Goal: Task Accomplishment & Management: Manage account settings

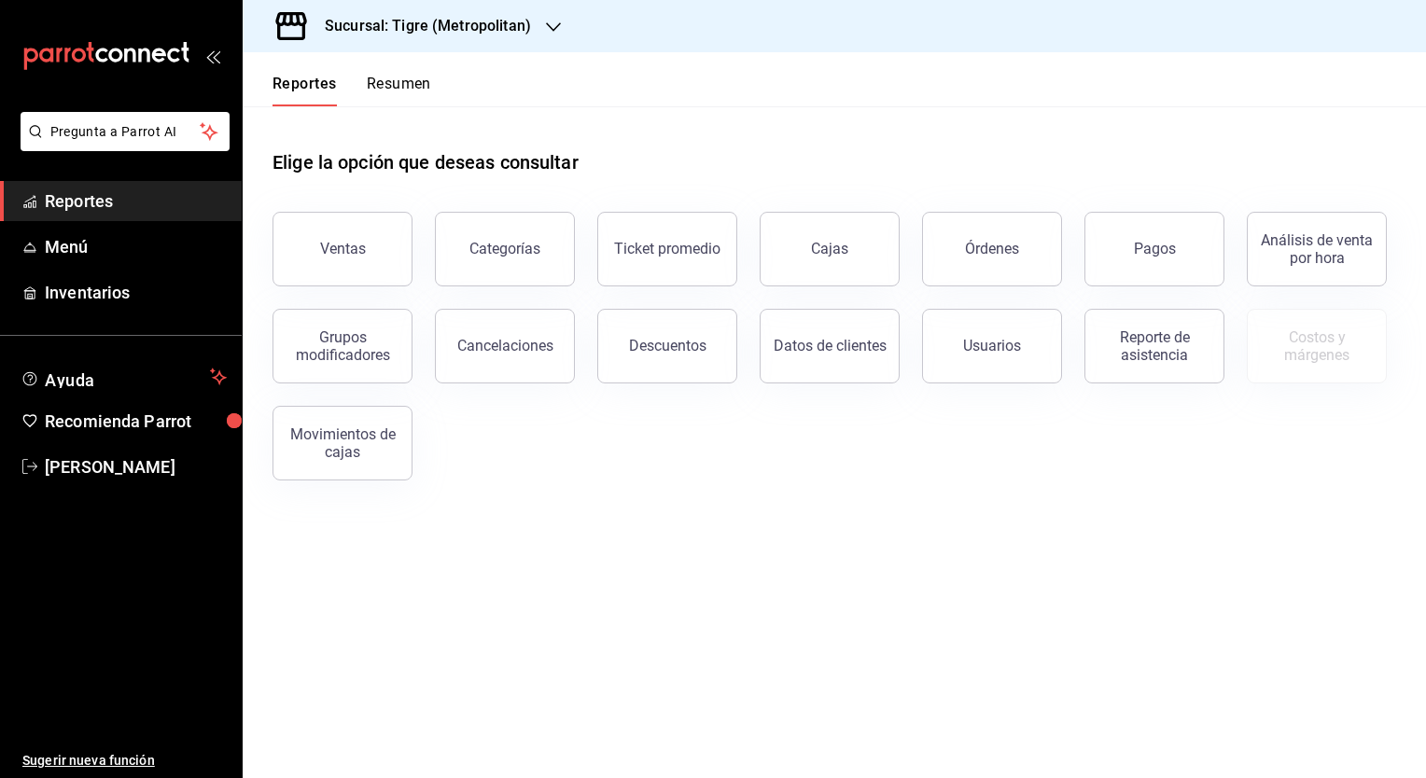
click at [442, 25] on h3 "Sucursal: Tigre (Metropolitan)" at bounding box center [420, 26] width 221 height 22
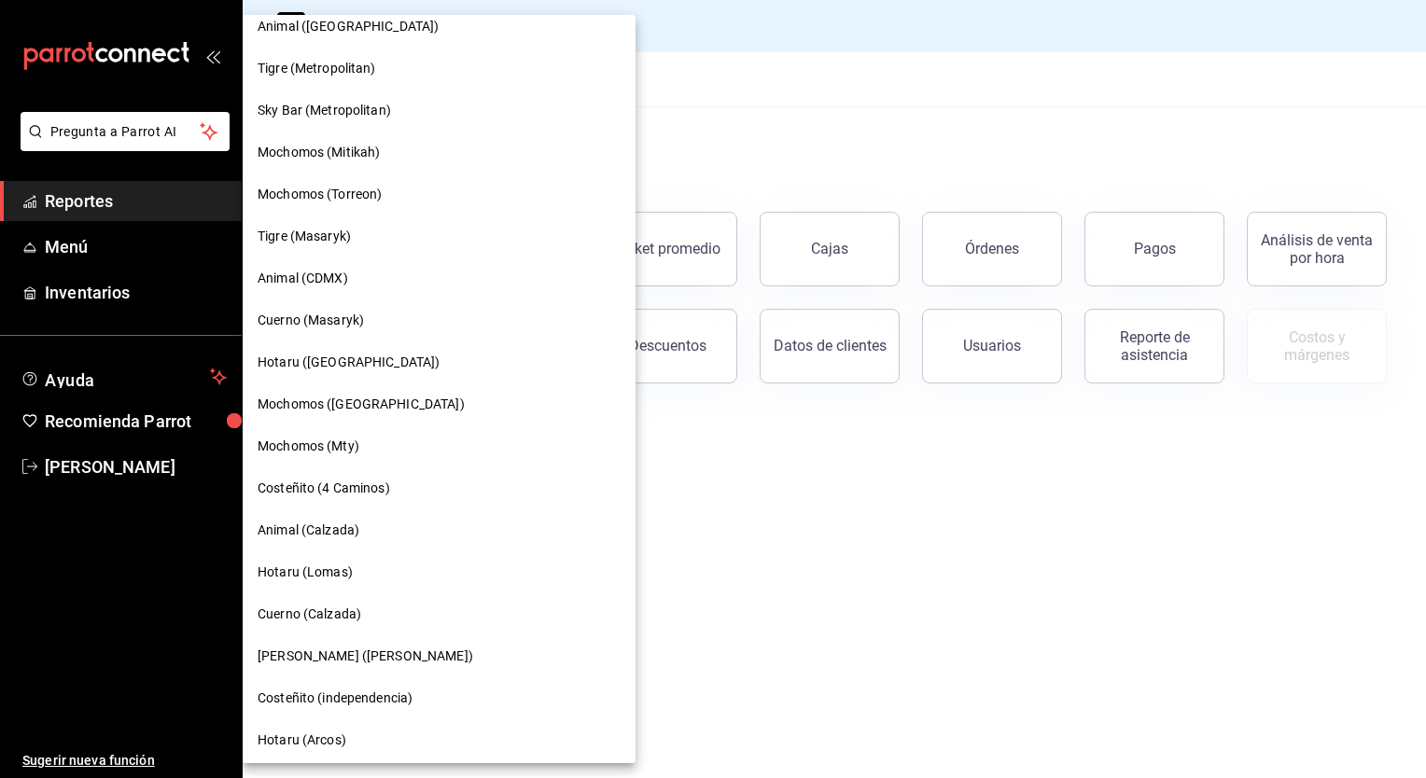
scroll to position [1071, 0]
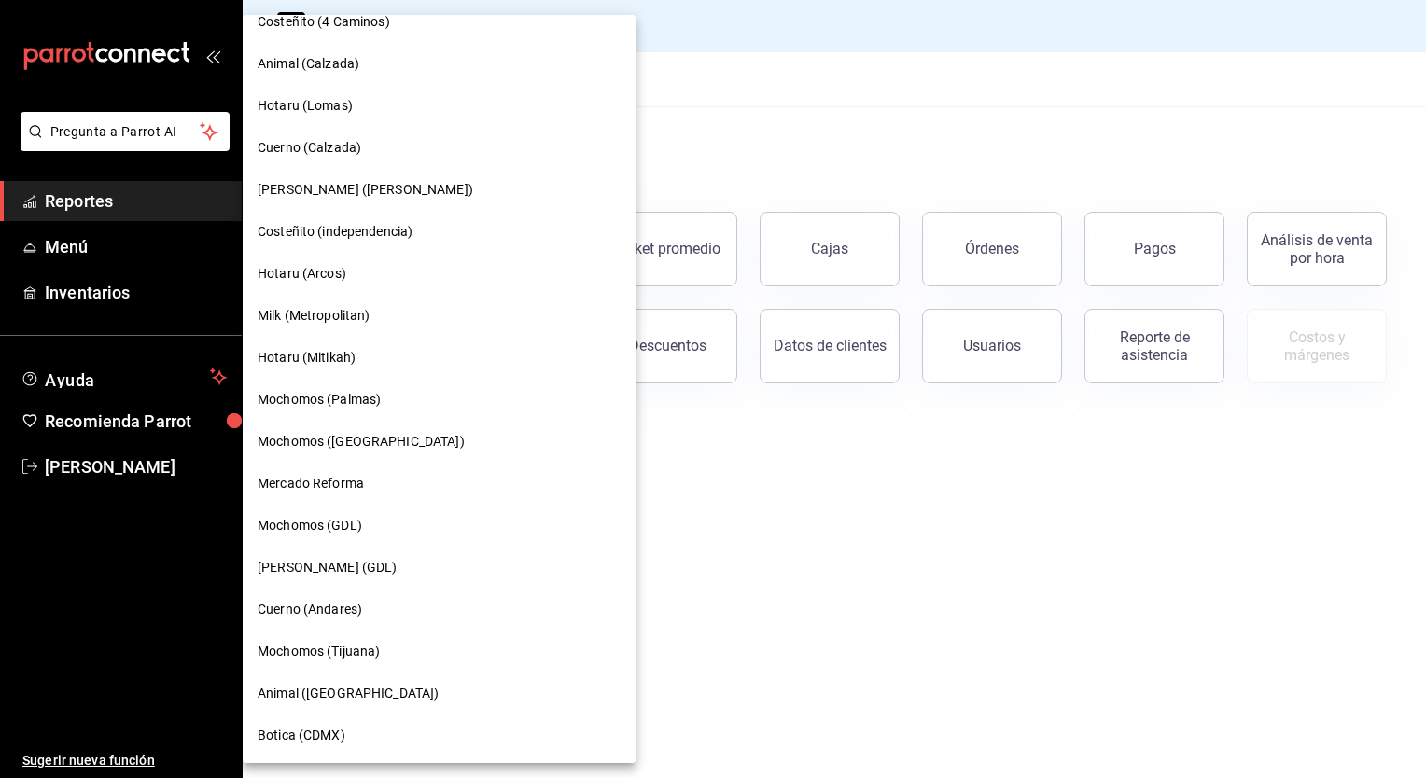
click at [330, 731] on span "Botica (CDMX)" at bounding box center [302, 736] width 88 height 20
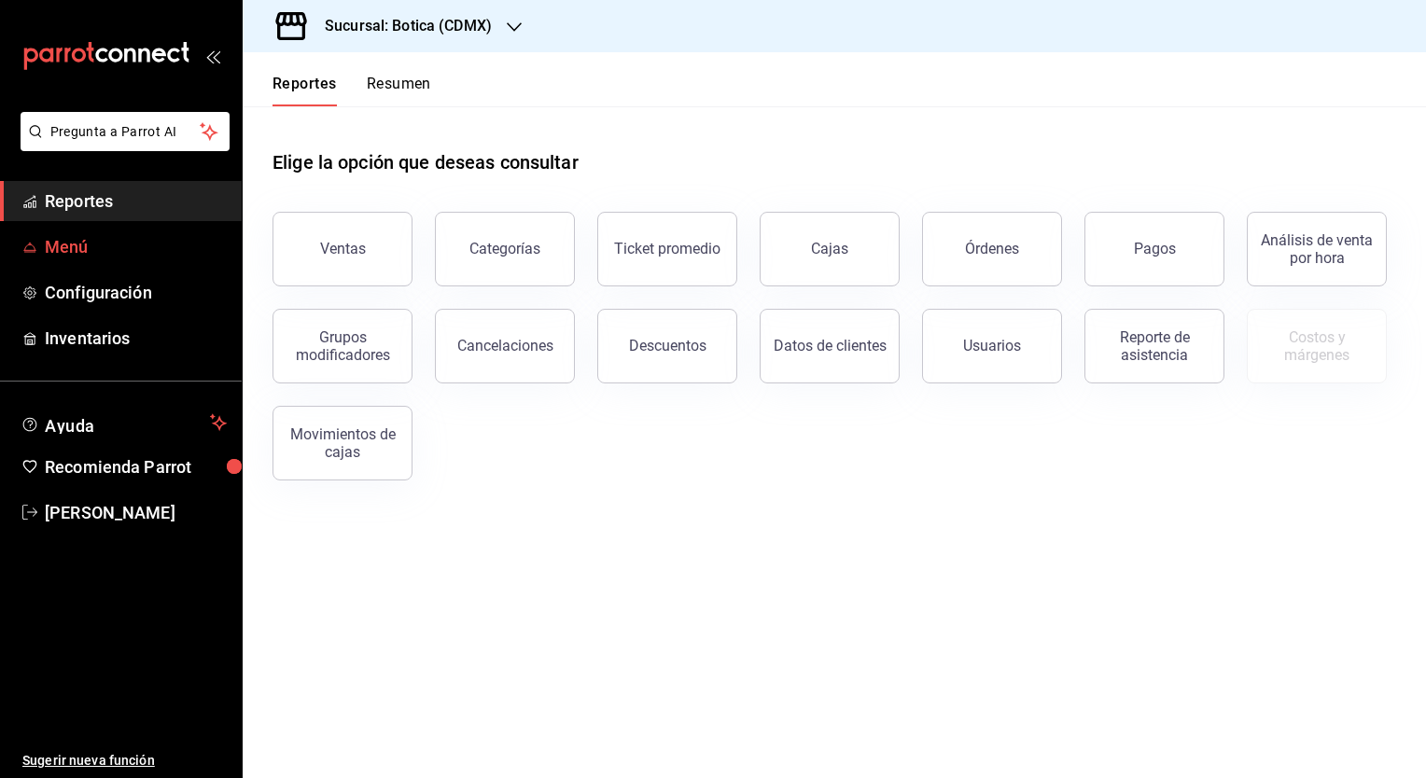
click at [71, 237] on span "Menú" at bounding box center [136, 246] width 182 height 25
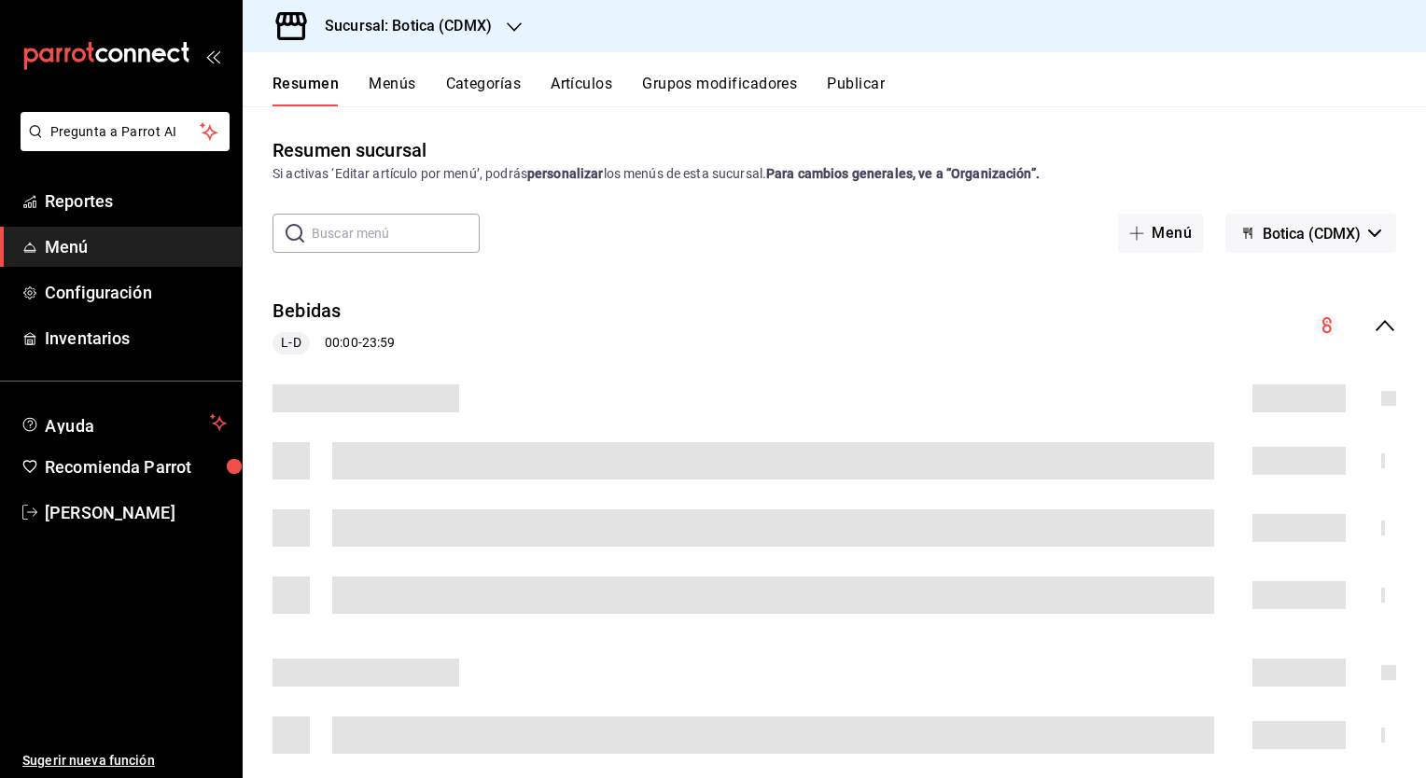
click at [754, 86] on button "Grupos modificadores" at bounding box center [719, 91] width 155 height 32
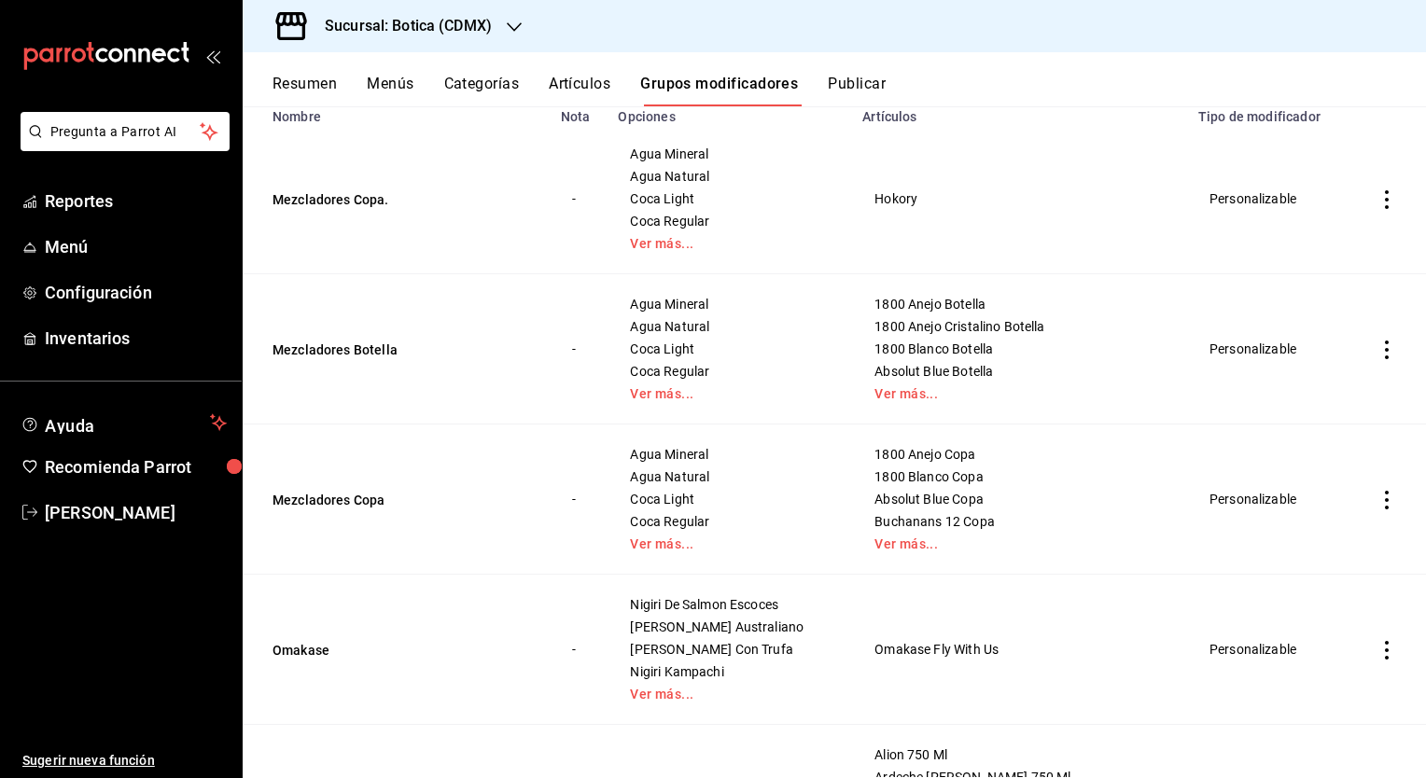
scroll to position [331, 0]
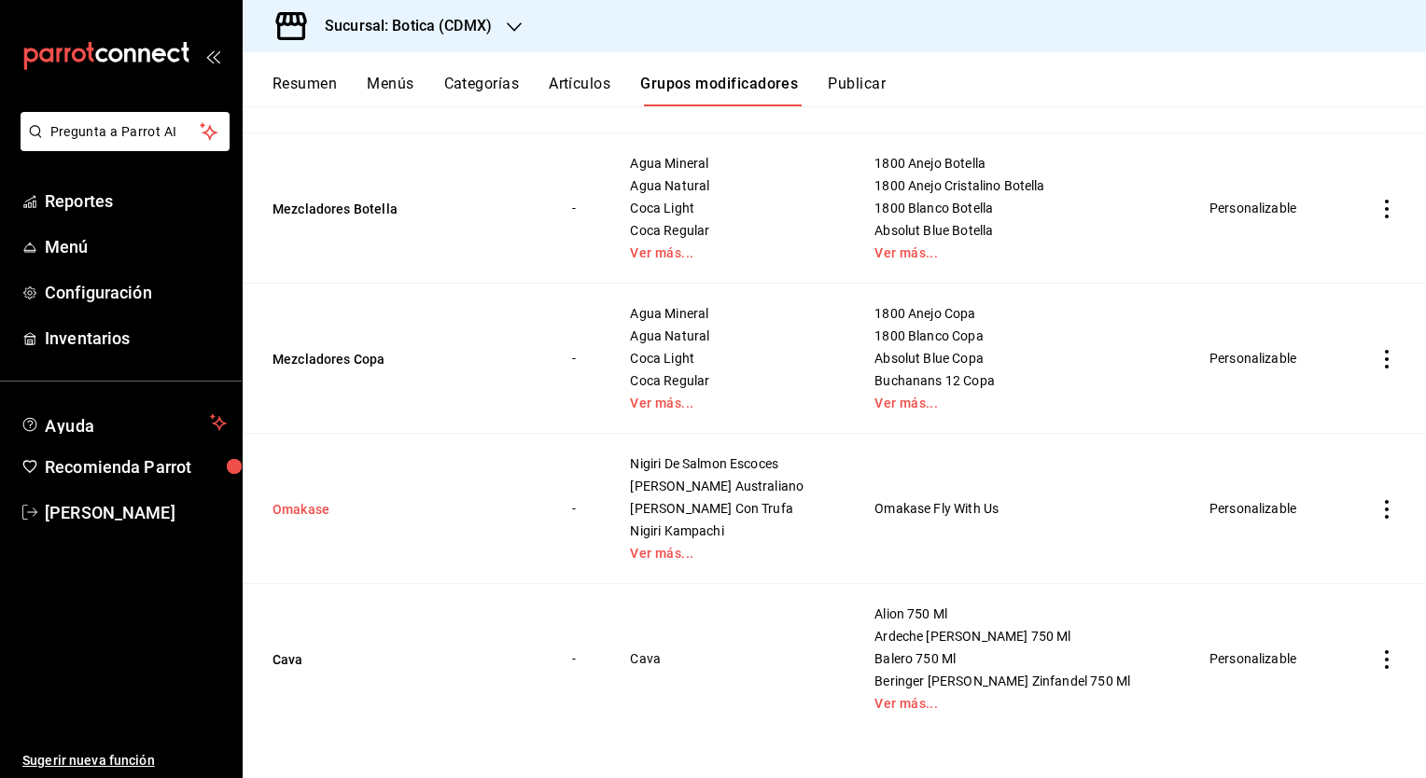
click at [319, 508] on button "Omakase" at bounding box center [385, 509] width 224 height 19
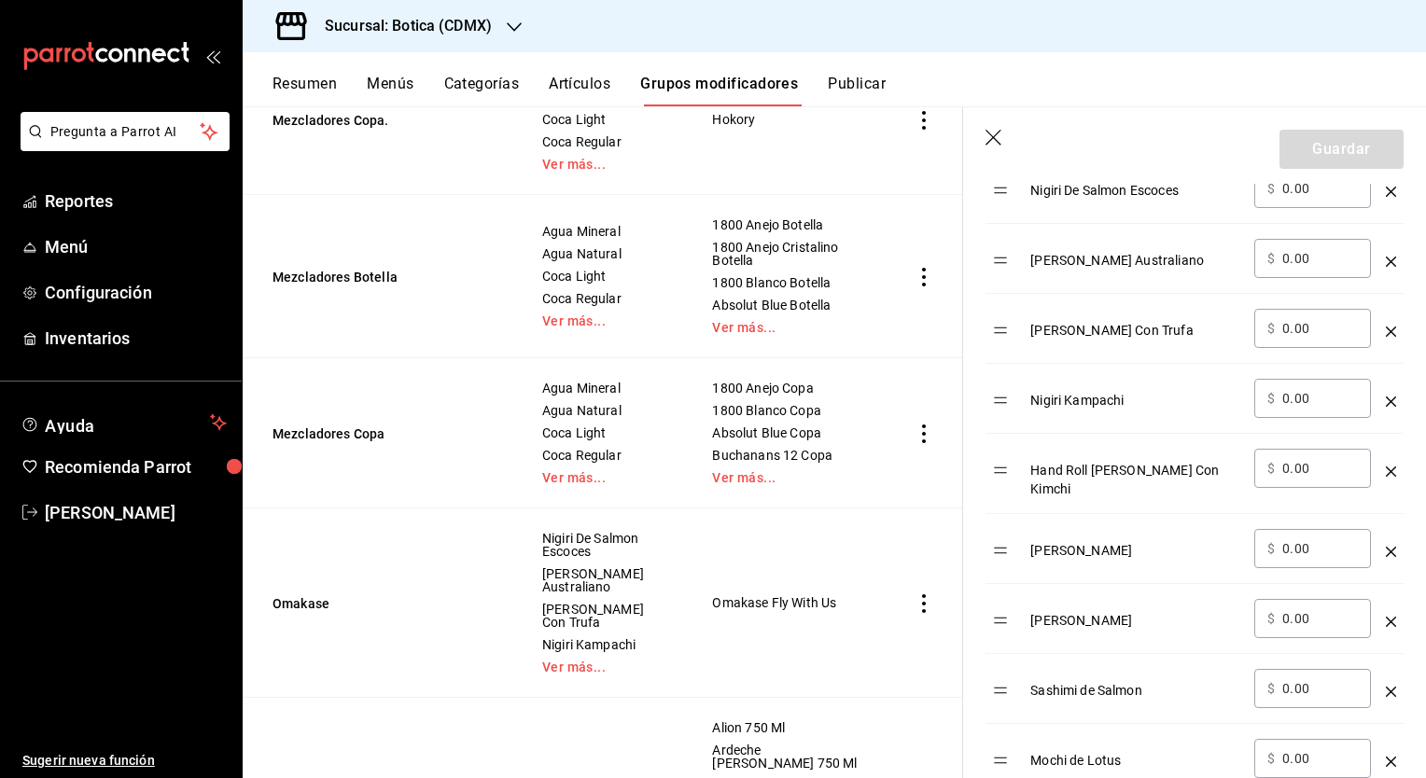
scroll to position [691, 0]
click at [1094, 469] on div "Hand Roll [PERSON_NAME] Con Kimchi" at bounding box center [1134, 472] width 209 height 49
click at [993, 136] on icon "button" at bounding box center [994, 138] width 16 height 16
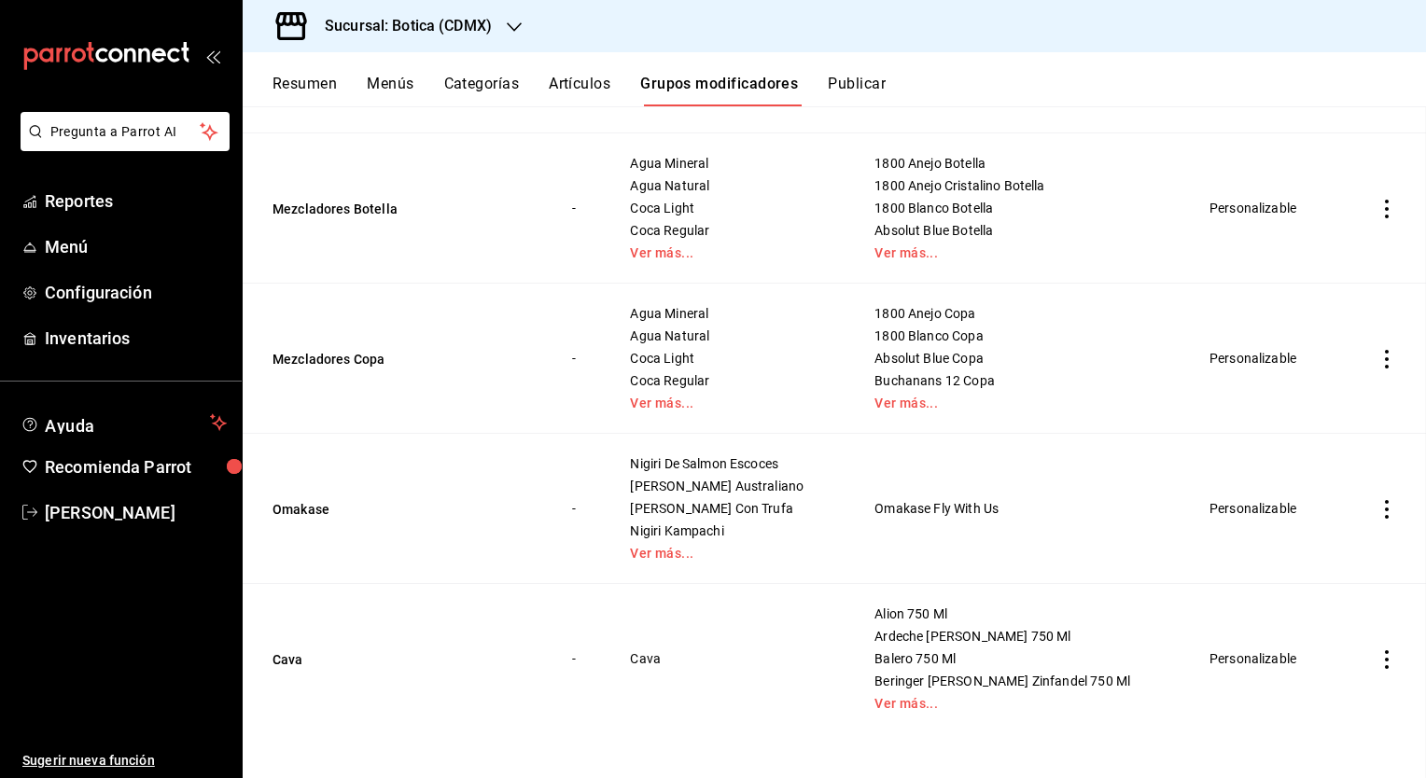
scroll to position [304, 0]
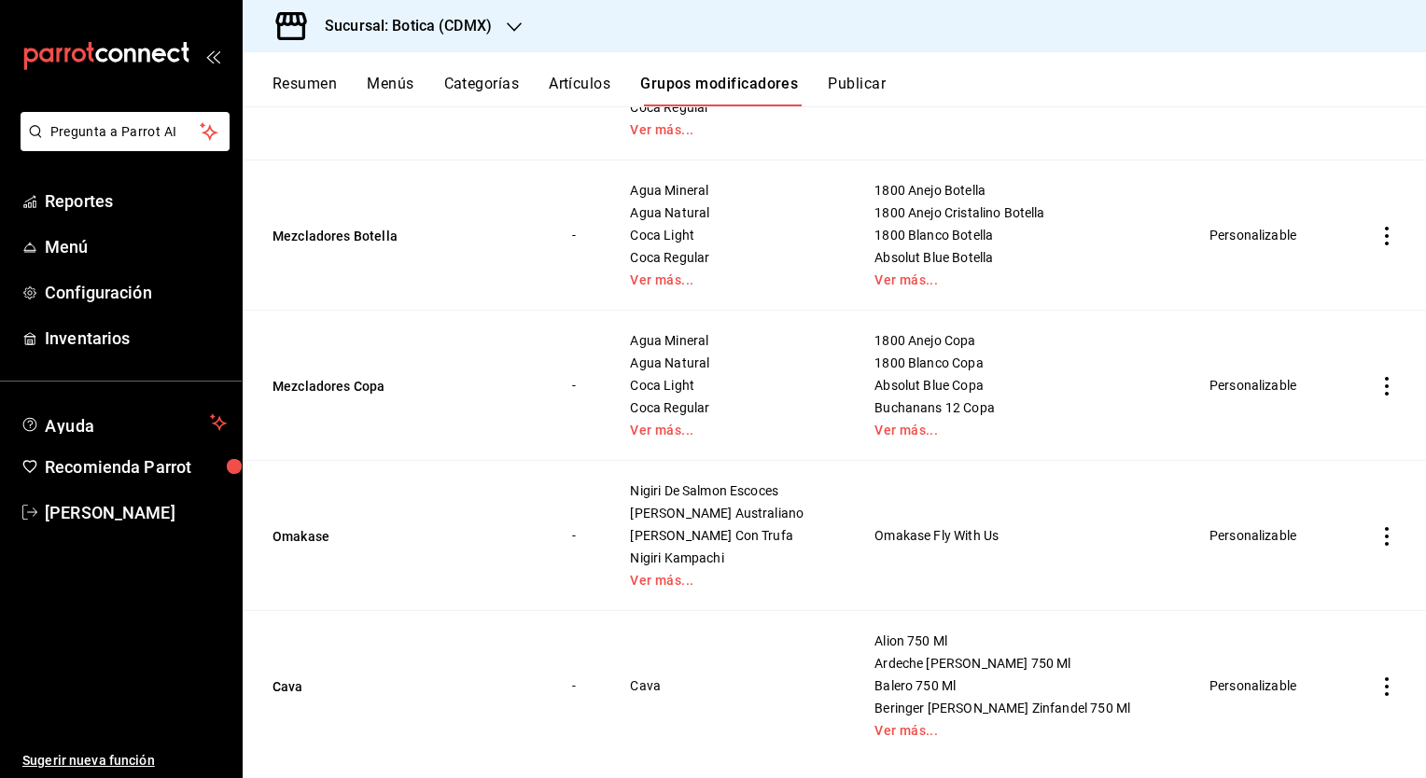
click at [394, 88] on button "Menús" at bounding box center [390, 91] width 47 height 32
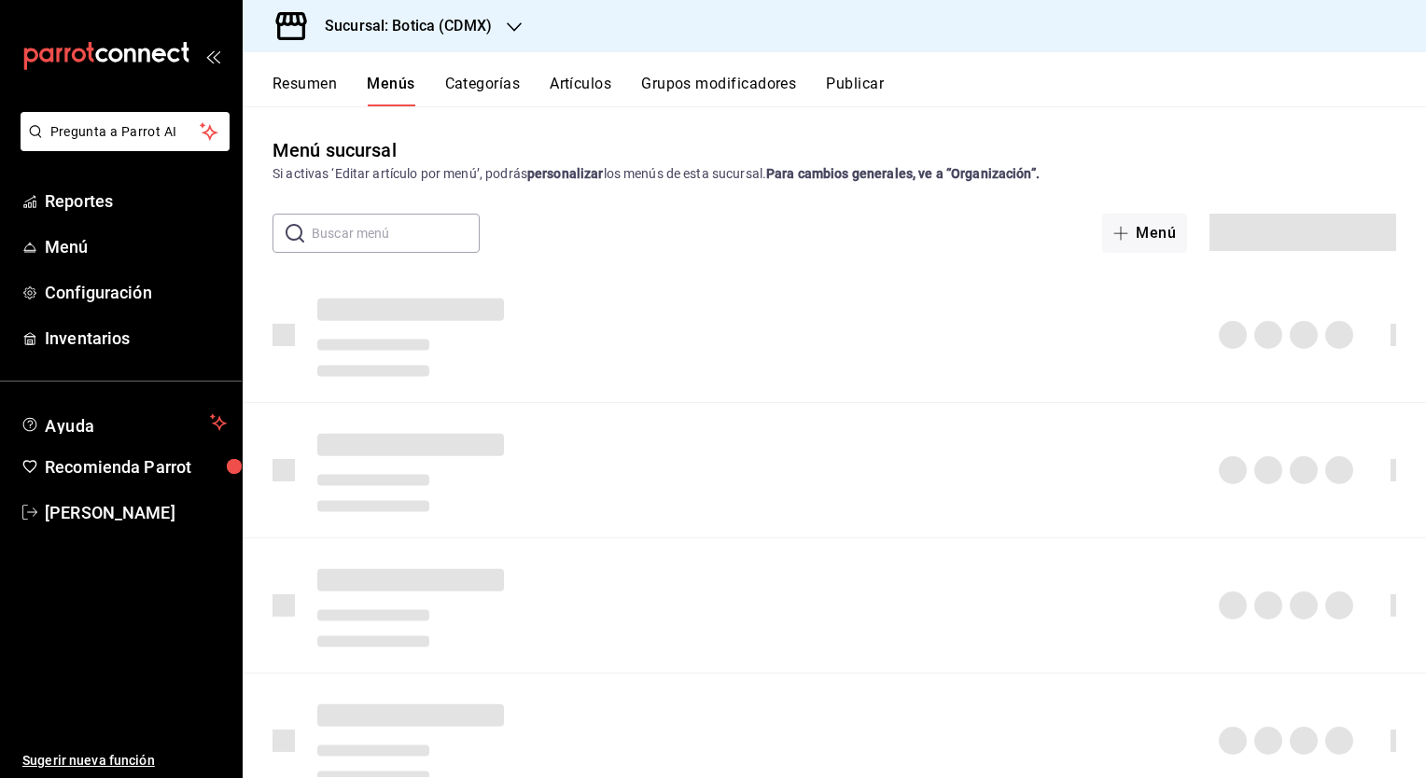
click at [381, 230] on input "text" at bounding box center [396, 233] width 168 height 37
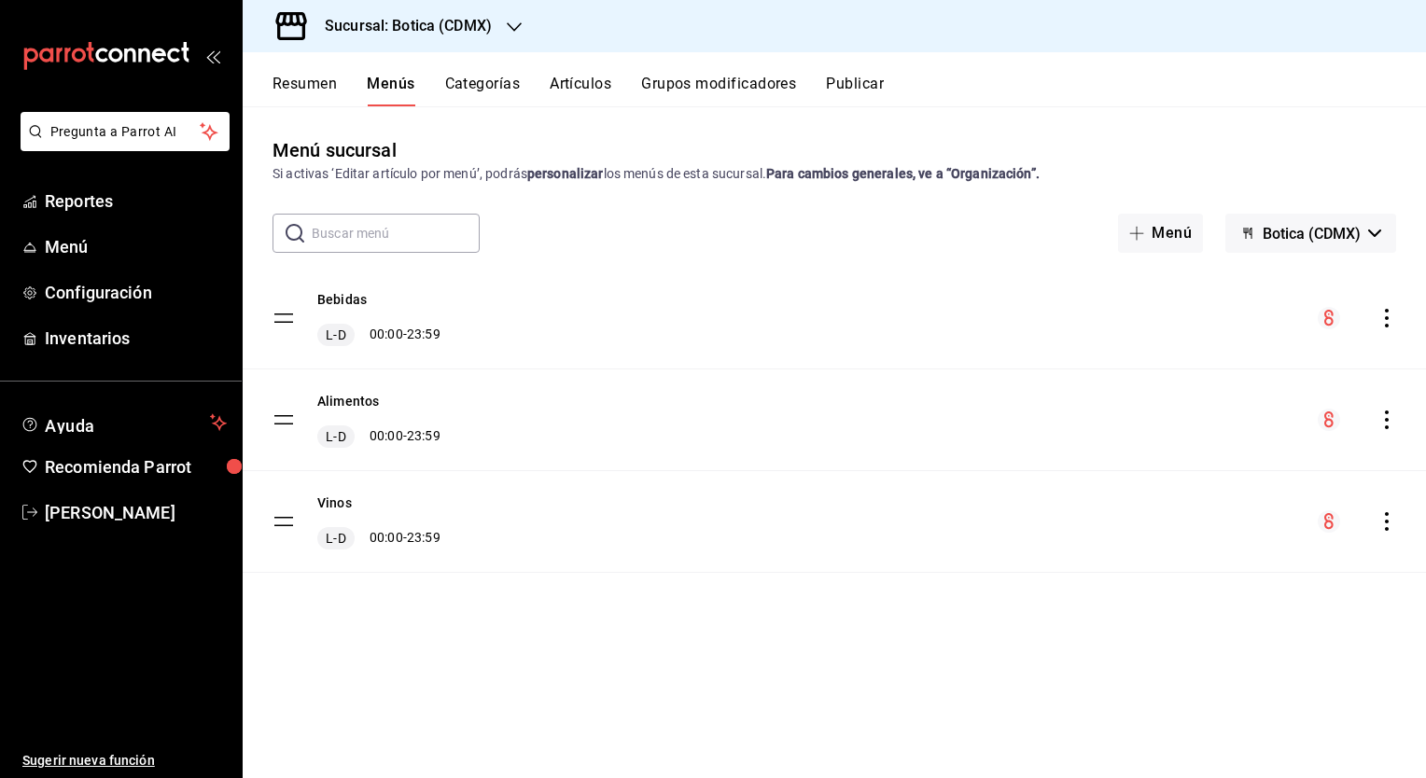
click at [578, 88] on button "Artículos" at bounding box center [581, 91] width 62 height 32
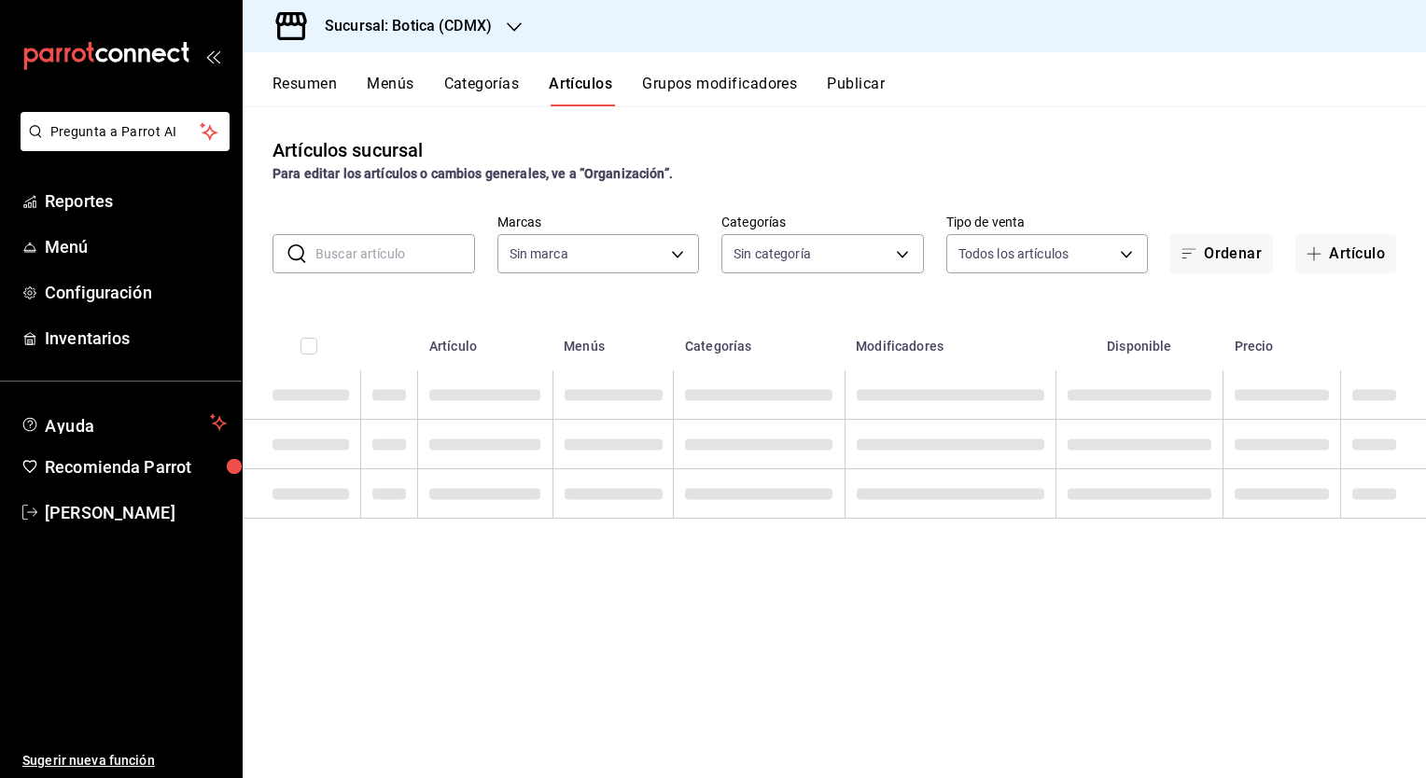
click at [411, 253] on input "text" at bounding box center [395, 253] width 160 height 37
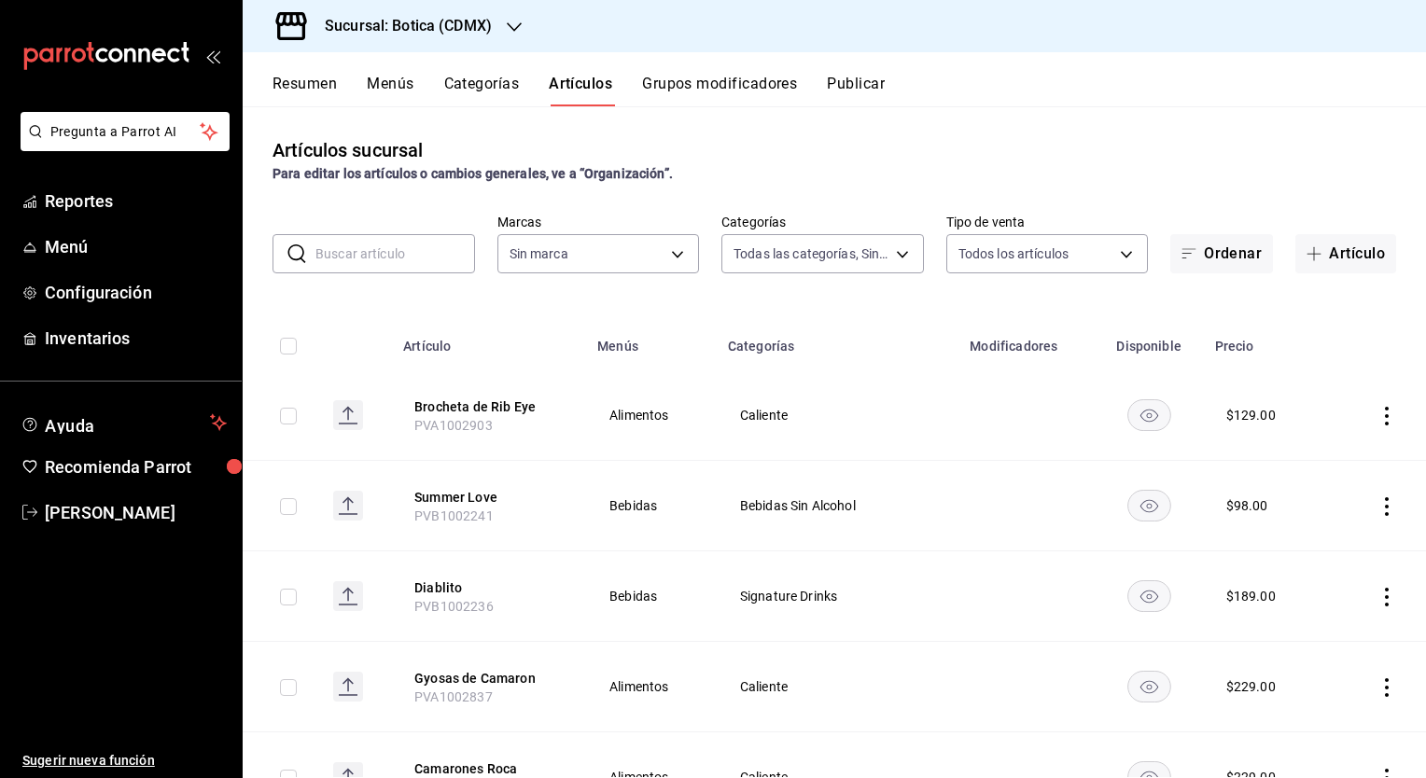
type input "52039608-d3af-43d8-978b-7351115fcd58,48c160c6-e58b-40fc-ab83-08e030ab785e,3b989…"
type input "d5352a43-907b-4cea-af89-ed5f283426a2"
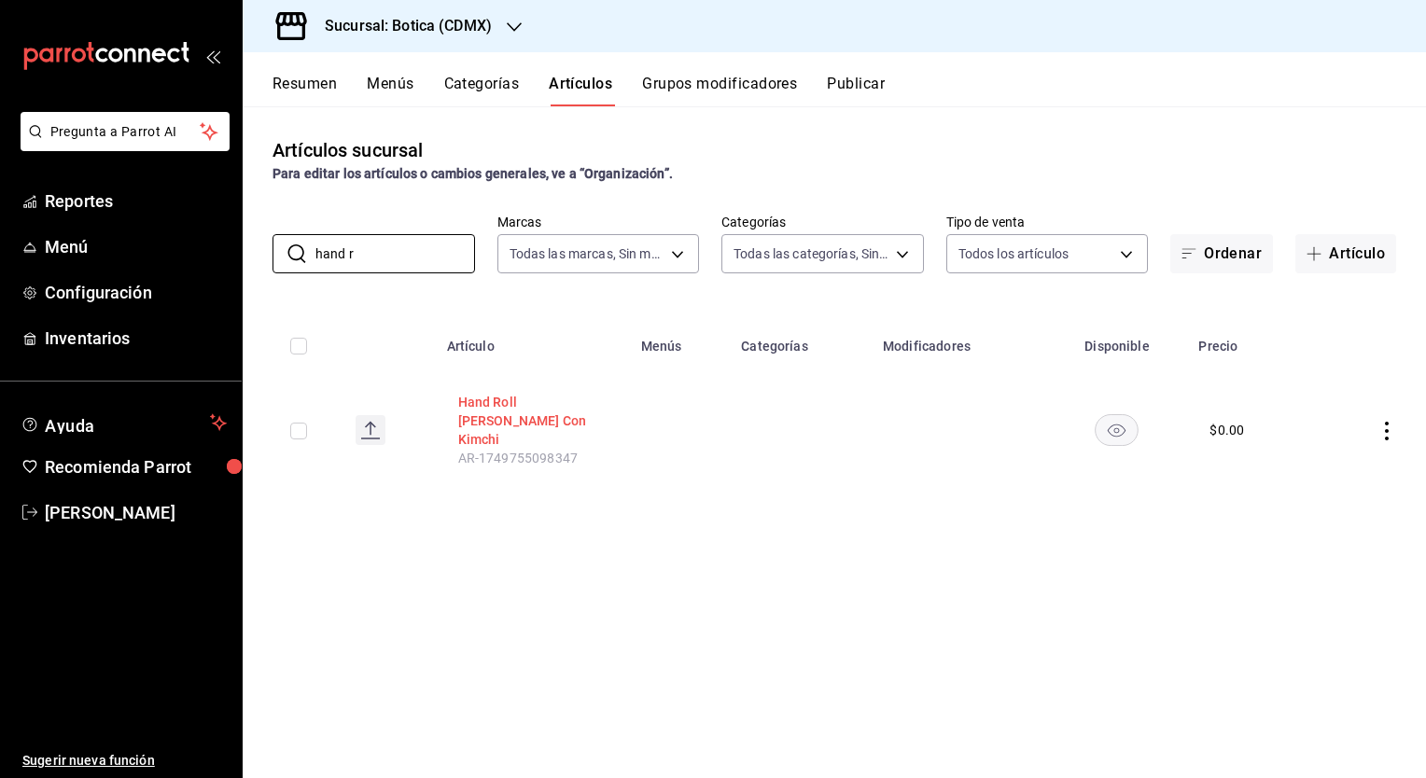
type input "hand r"
click at [489, 405] on button "Hand Roll [PERSON_NAME] Con Kimchi" at bounding box center [532, 421] width 149 height 56
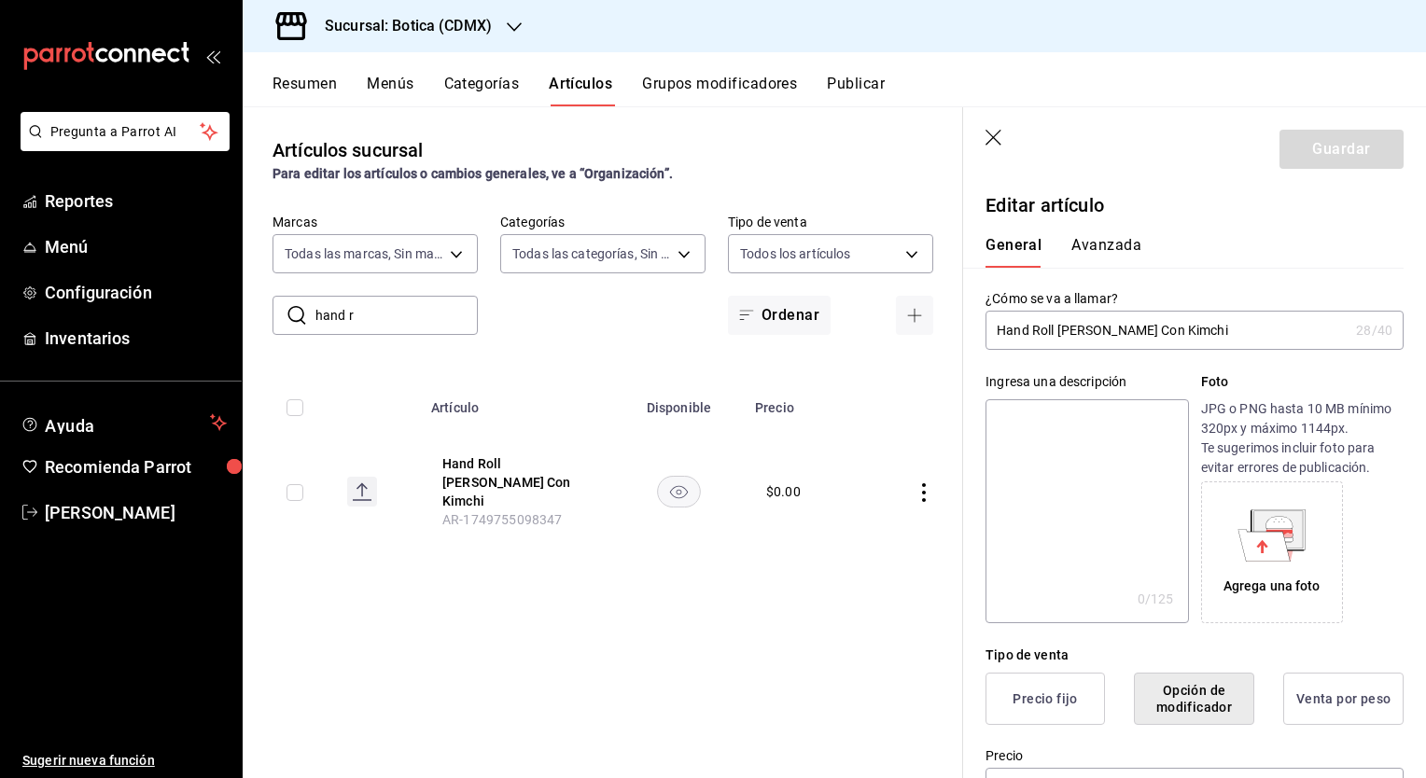
click at [1196, 326] on input "Hand Roll [PERSON_NAME] Con Kimchi" at bounding box center [1167, 330] width 363 height 37
type input "Tostada de Atun"
click at [1294, 141] on button "Guardar" at bounding box center [1342, 149] width 124 height 39
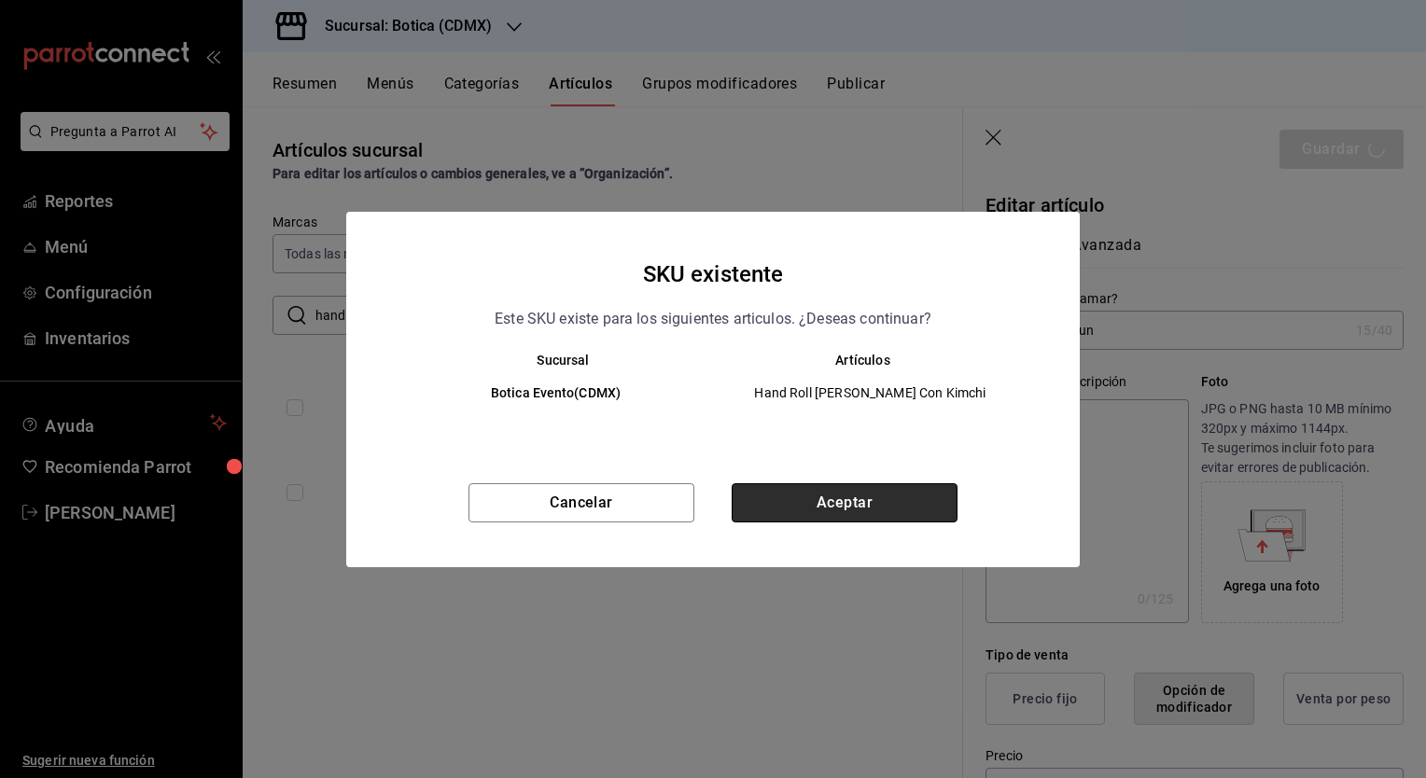
click at [882, 500] on button "Aceptar" at bounding box center [845, 502] width 226 height 39
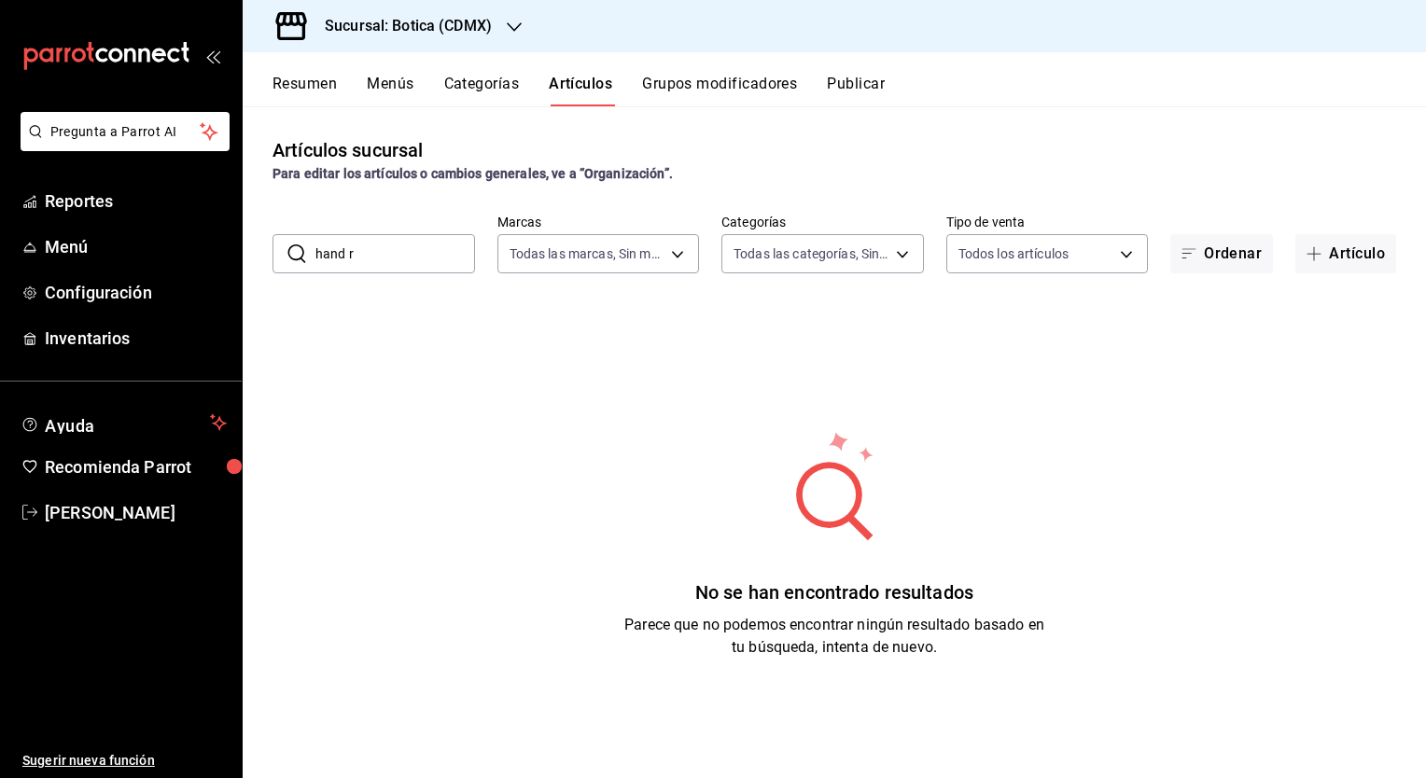
click at [357, 245] on input "hand r" at bounding box center [395, 253] width 160 height 37
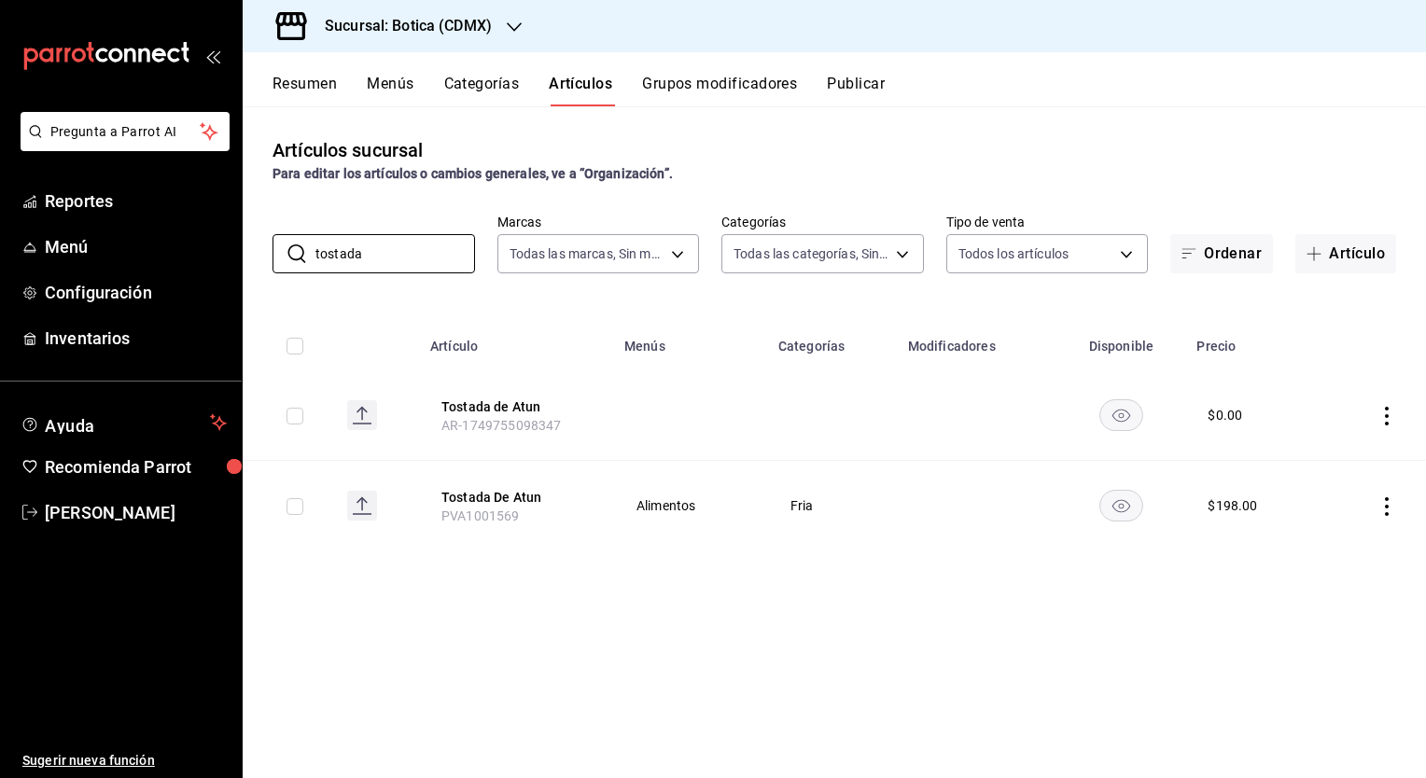
type input "tostada"
click at [567, 659] on div "Artículos sucursal Para editar los artículos o cambios generales, ve a “Organiz…" at bounding box center [834, 441] width 1183 height 671
click at [711, 90] on button "Grupos modificadores" at bounding box center [719, 91] width 155 height 32
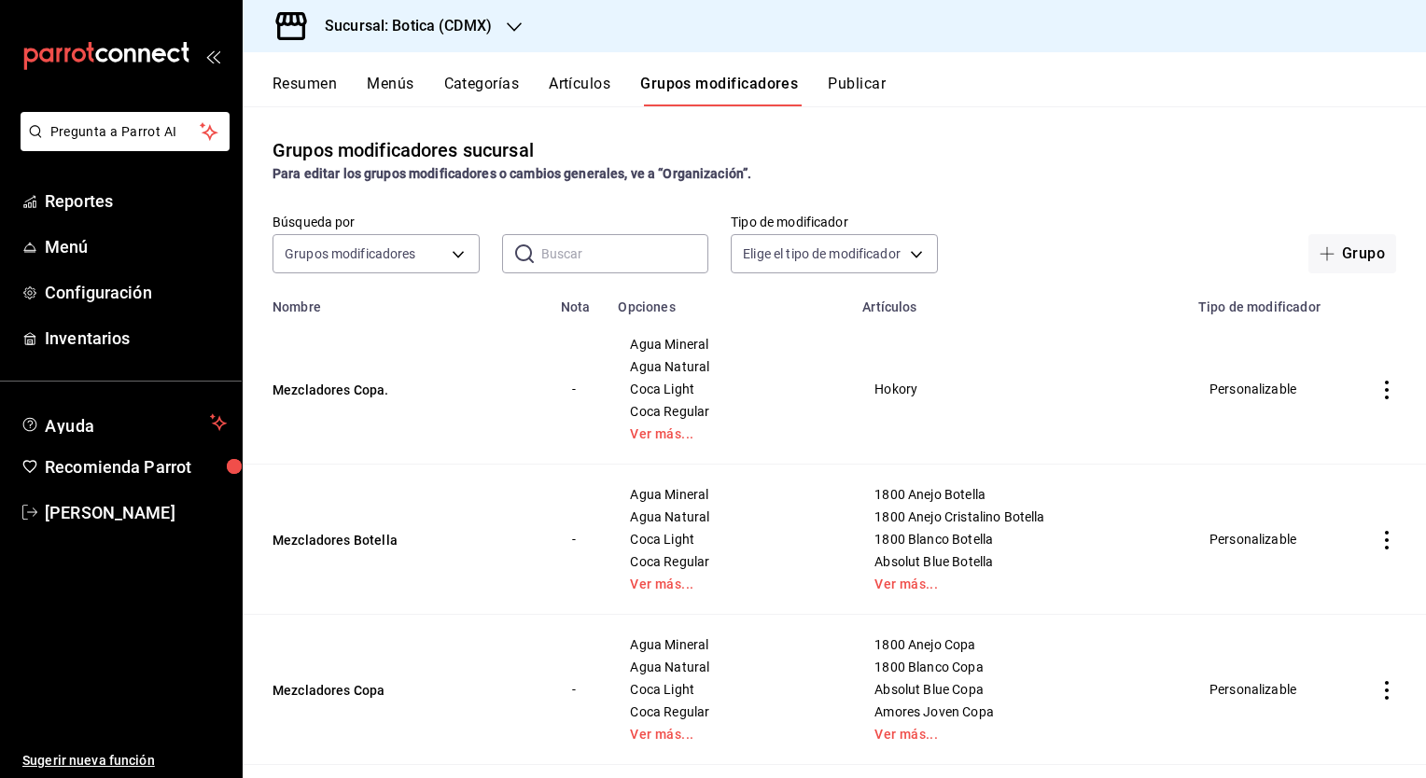
scroll to position [331, 0]
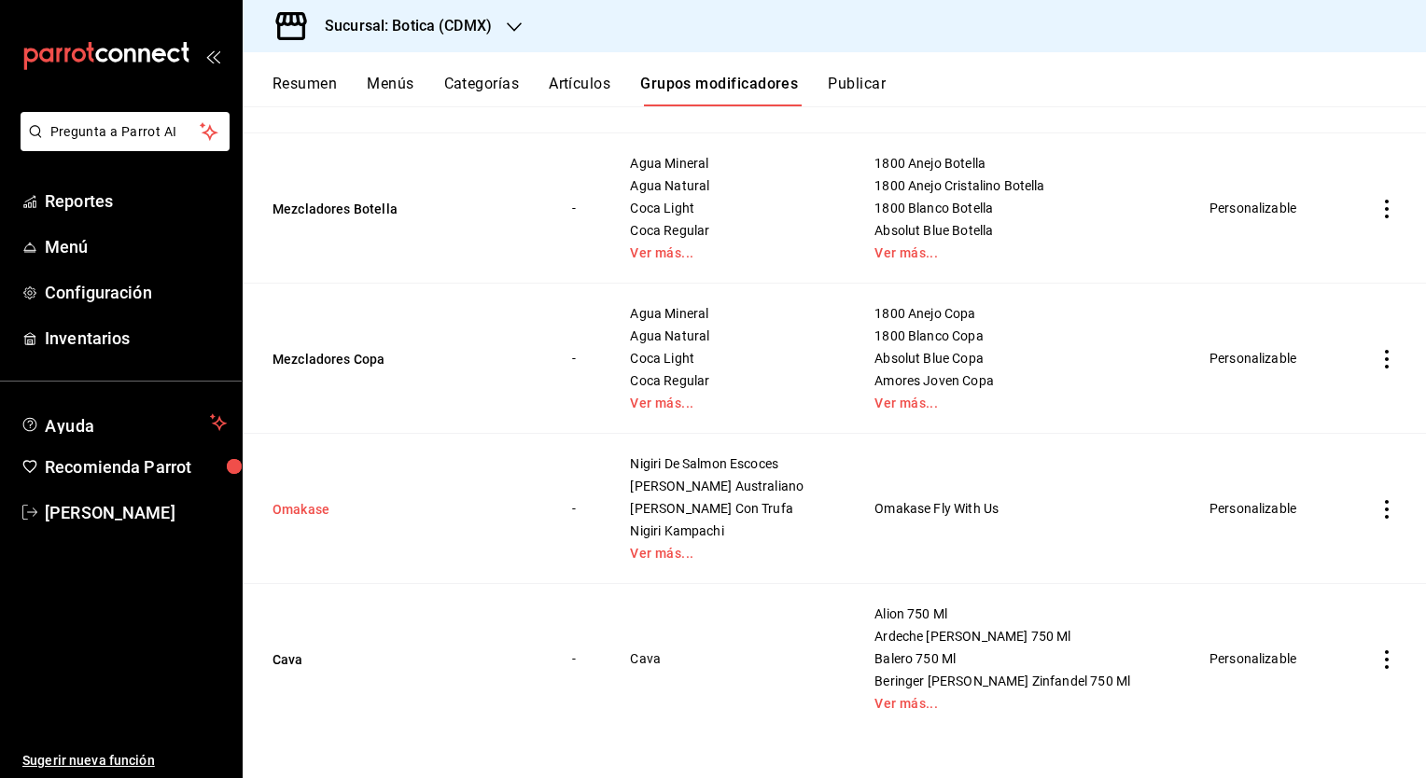
click at [312, 513] on button "Omakase" at bounding box center [385, 509] width 224 height 19
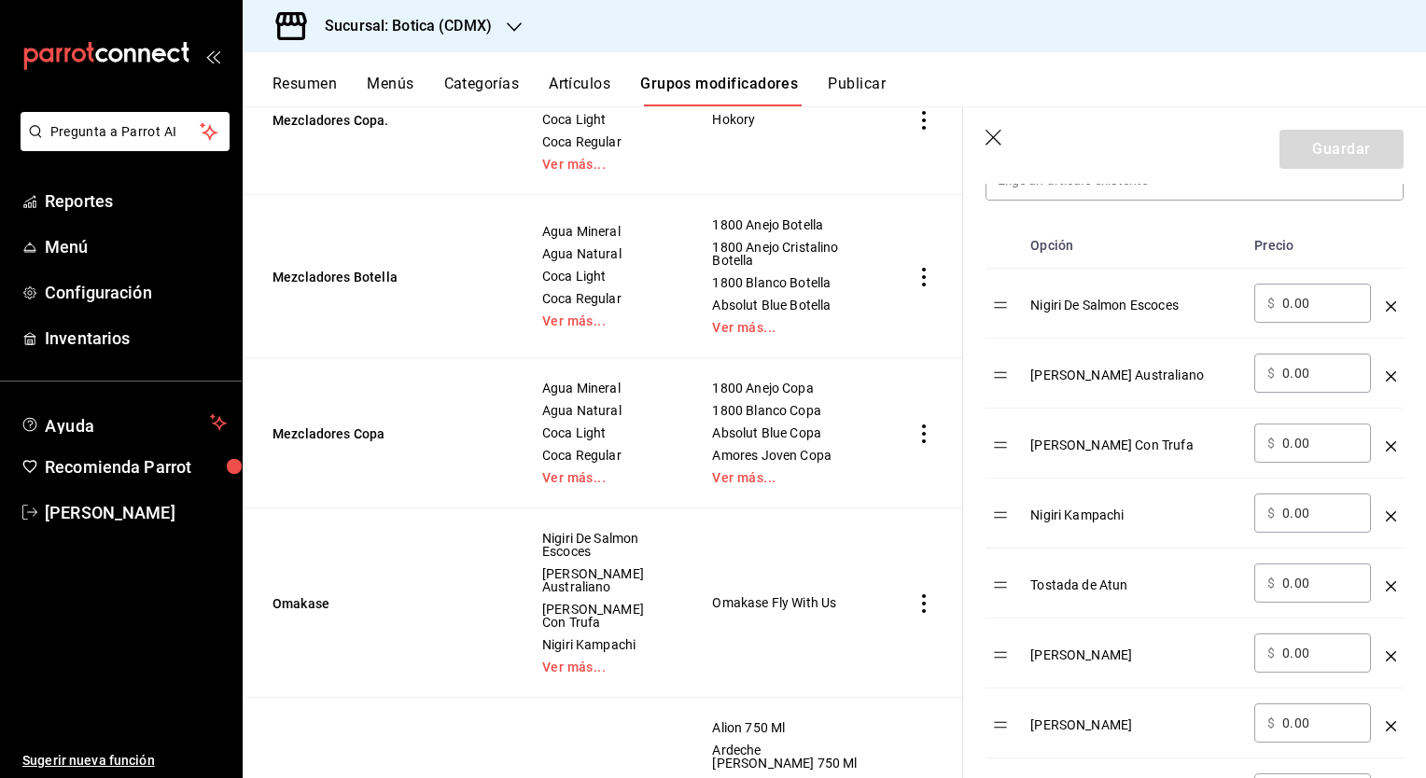
scroll to position [575, 0]
click at [987, 143] on icon "button" at bounding box center [994, 138] width 16 height 16
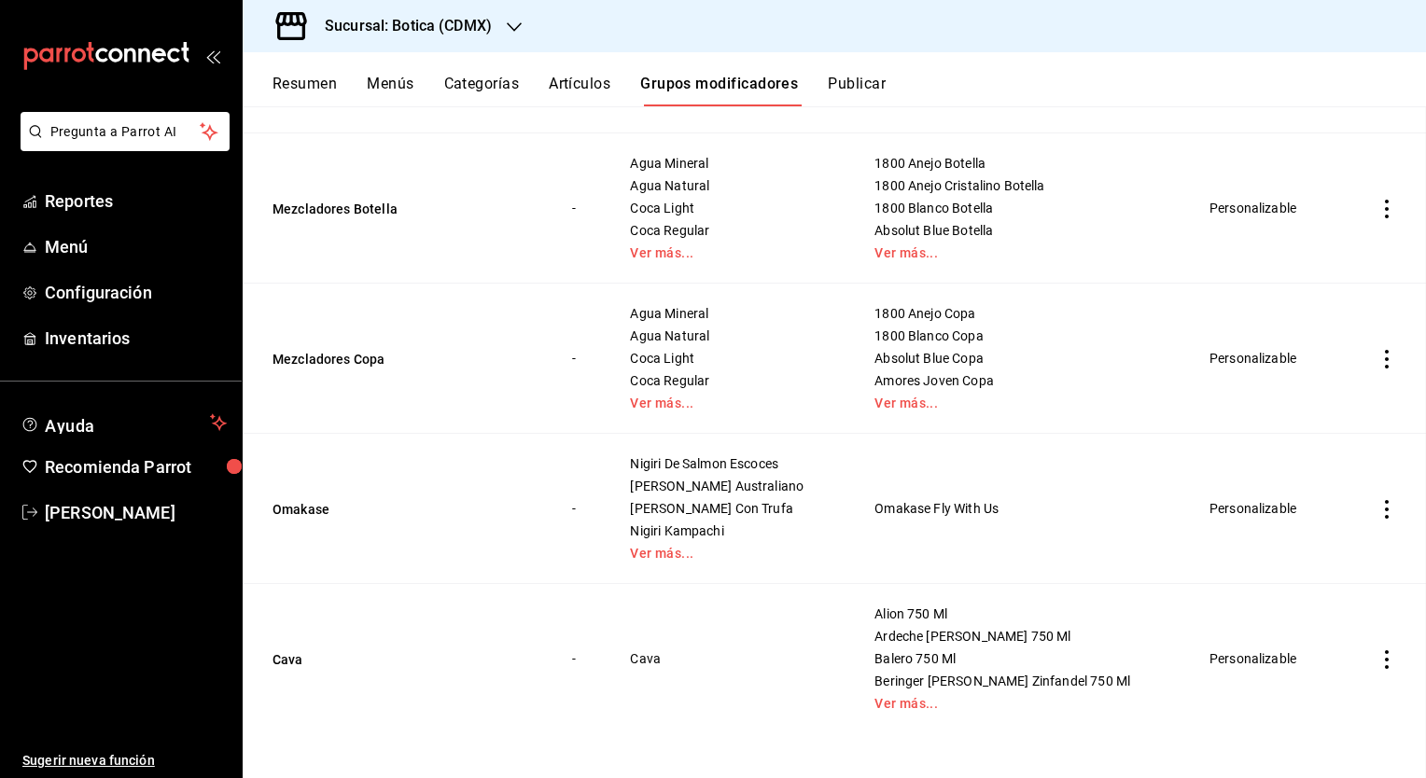
scroll to position [304, 0]
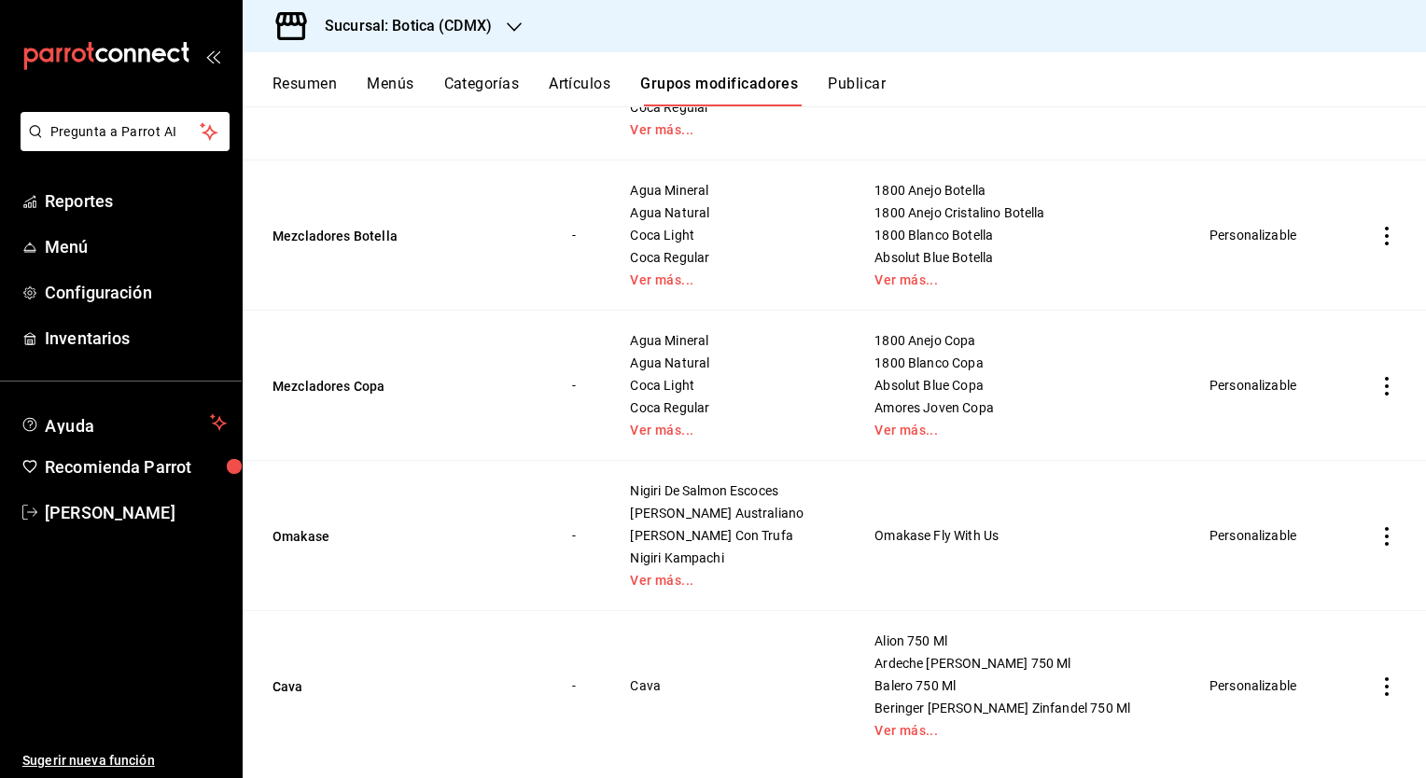
click at [849, 77] on button "Publicar" at bounding box center [857, 91] width 58 height 32
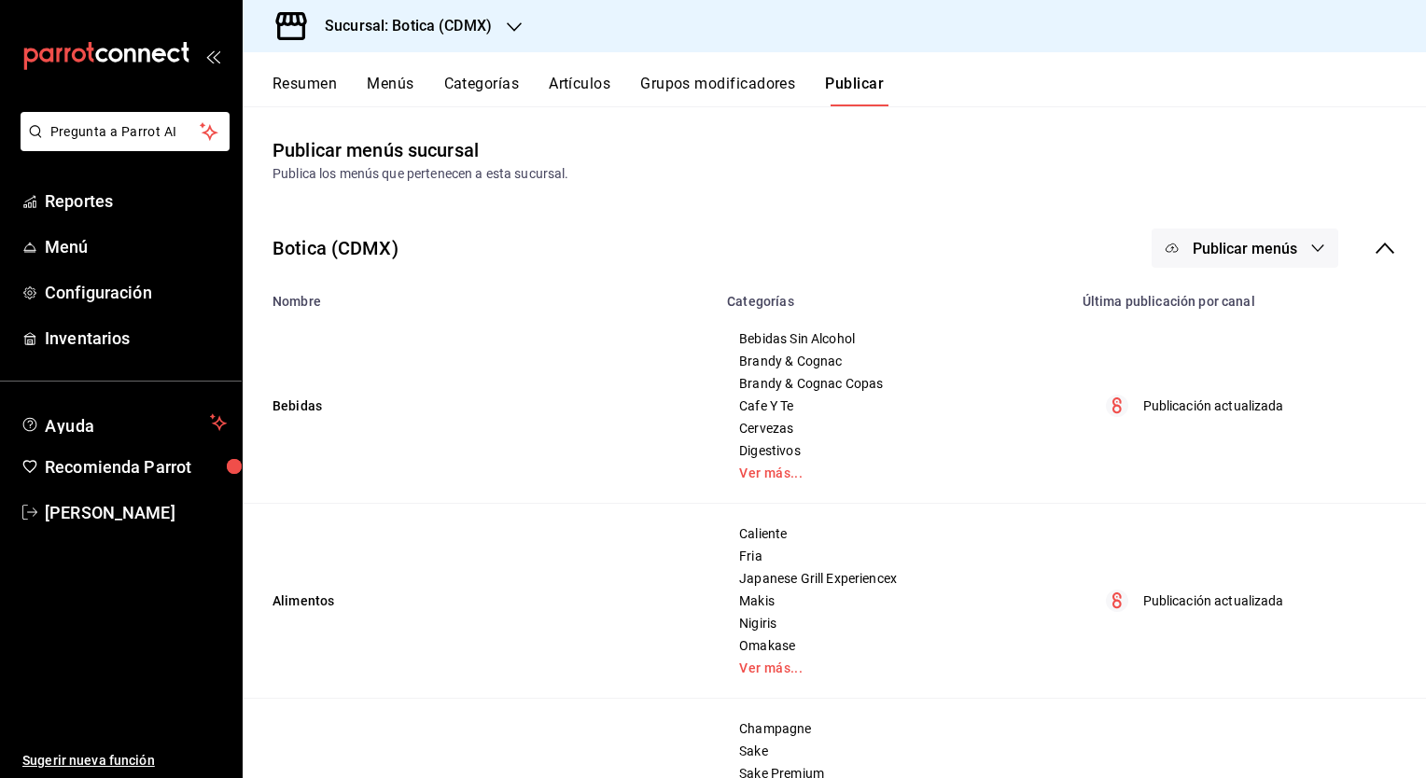
click at [1225, 243] on span "Publicar menús" at bounding box center [1245, 249] width 105 height 18
click at [1225, 304] on span "Punto de venta" at bounding box center [1258, 310] width 90 height 20
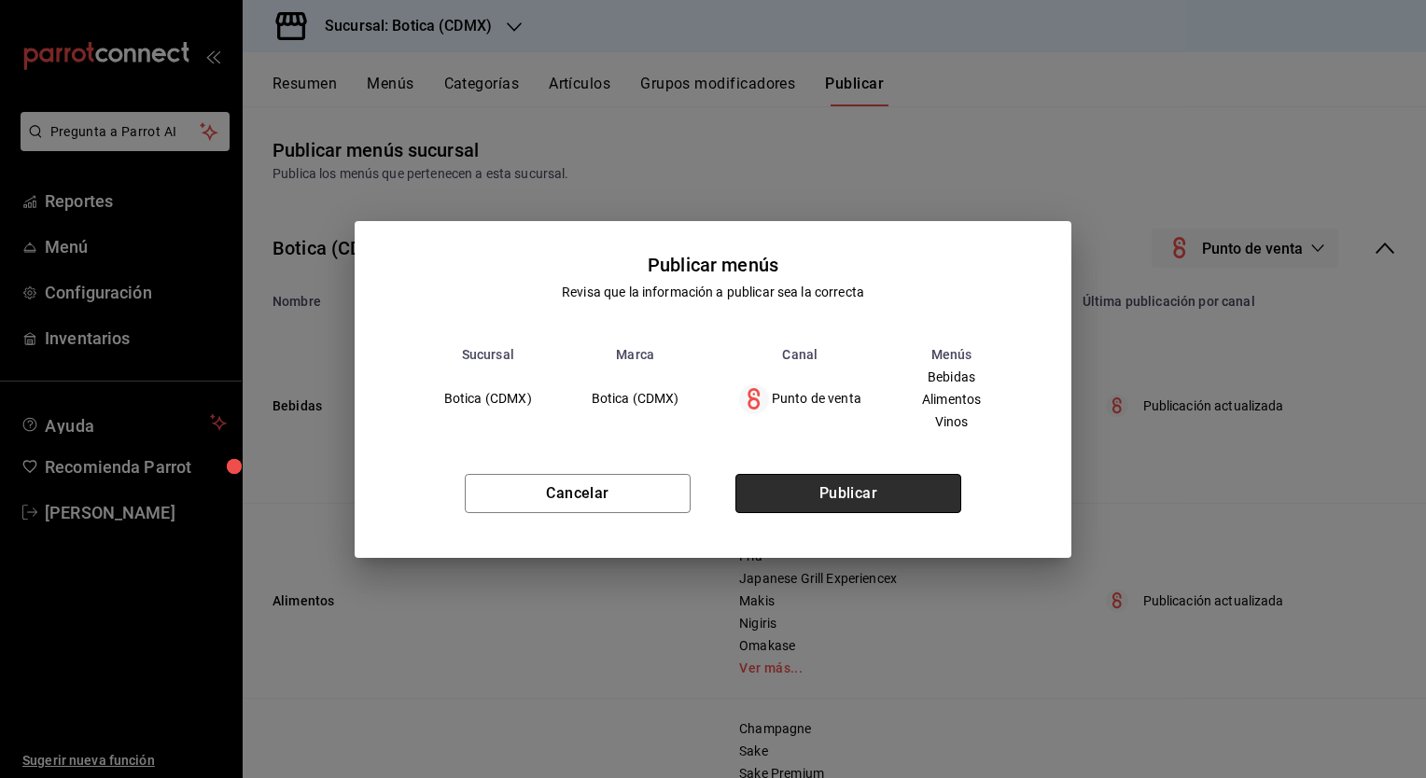
click at [878, 502] on button "Publicar" at bounding box center [848, 493] width 226 height 39
